Goal: Register for event/course

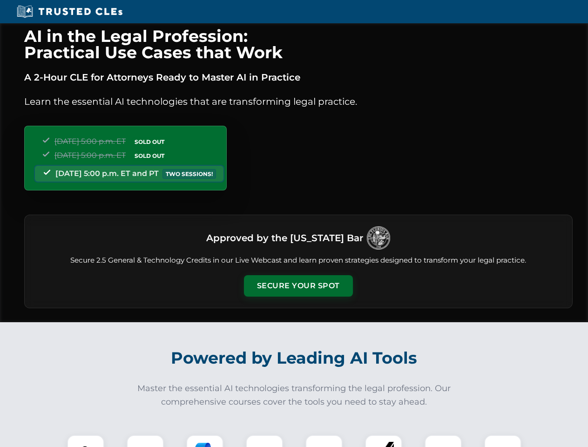
click at [298, 286] on button "Secure Your Spot" at bounding box center [298, 285] width 109 height 21
click at [86, 441] on img at bounding box center [85, 453] width 27 height 27
click at [145, 441] on div at bounding box center [145, 453] width 37 height 37
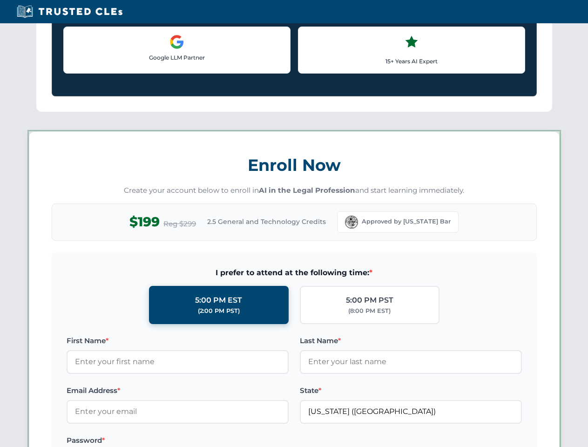
click at [264, 441] on label "Password *" at bounding box center [178, 440] width 222 height 11
